Goal: Transaction & Acquisition: Purchase product/service

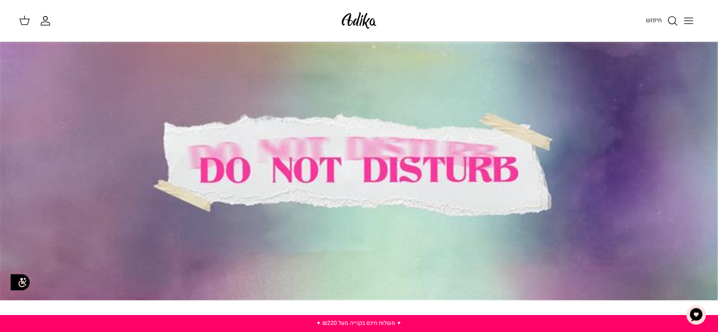
click at [690, 25] on icon "Toggle menu" at bounding box center [688, 20] width 11 height 11
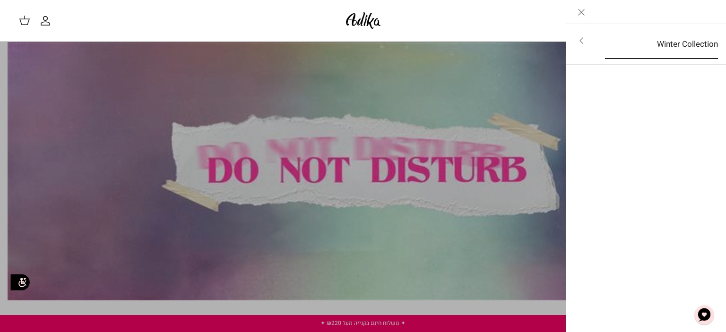
click at [657, 39] on link "Winter Collection" at bounding box center [662, 44] width 130 height 29
click at [677, 40] on link "לכל הפריטים" at bounding box center [646, 42] width 151 height 24
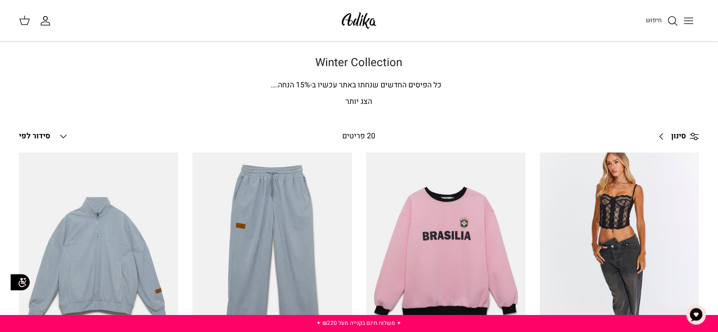
click at [352, 20] on img at bounding box center [359, 20] width 40 height 22
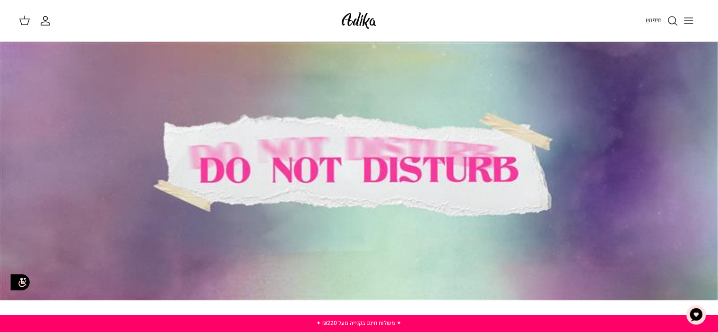
click at [687, 18] on icon "Toggle menu" at bounding box center [688, 20] width 11 height 11
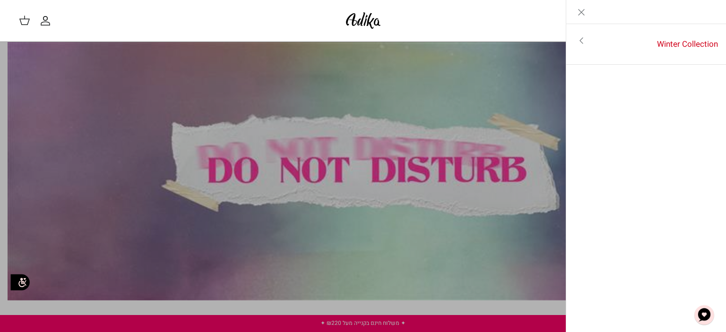
click at [582, 42] on polyline "Primary navigation" at bounding box center [581, 41] width 3 height 6
click at [583, 15] on icon "Close" at bounding box center [581, 12] width 11 height 11
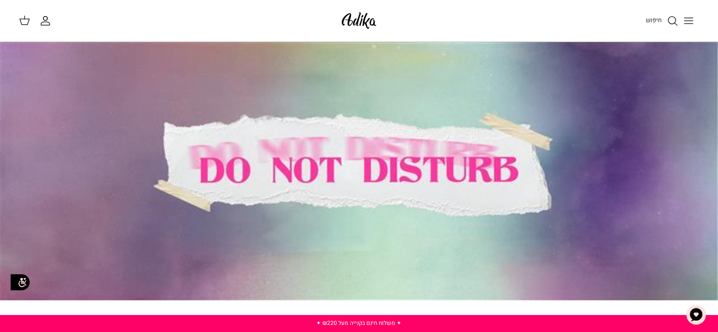
click at [490, 160] on div at bounding box center [359, 171] width 719 height 259
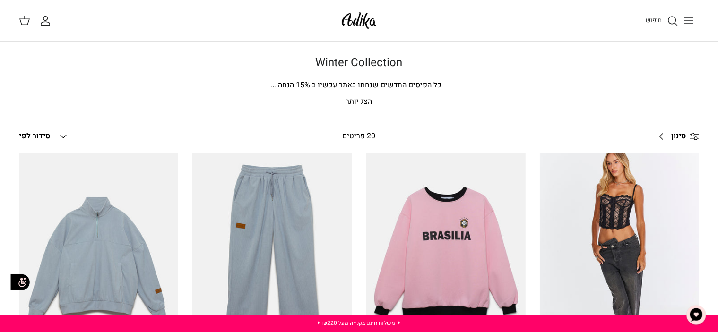
click at [687, 132] on link "סינון Right" at bounding box center [676, 136] width 47 height 23
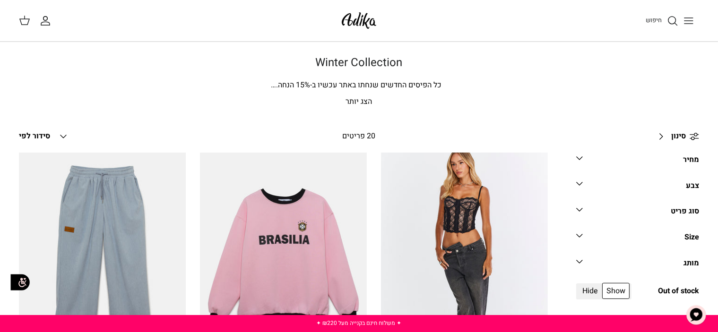
click at [598, 158] on link "מחיר Down" at bounding box center [637, 163] width 123 height 21
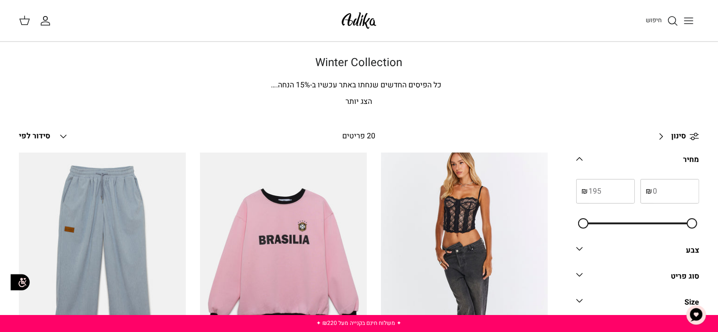
click at [513, 81] on div "כל הפיסים החדשים שנחתו באתר עכשיו ב- 15 % הנחה. בינינו, את לא רוצה לפספס את זה♥" at bounding box center [359, 85] width 378 height 12
click at [359, 18] on img at bounding box center [359, 20] width 40 height 22
